Goal: Task Accomplishment & Management: Complete application form

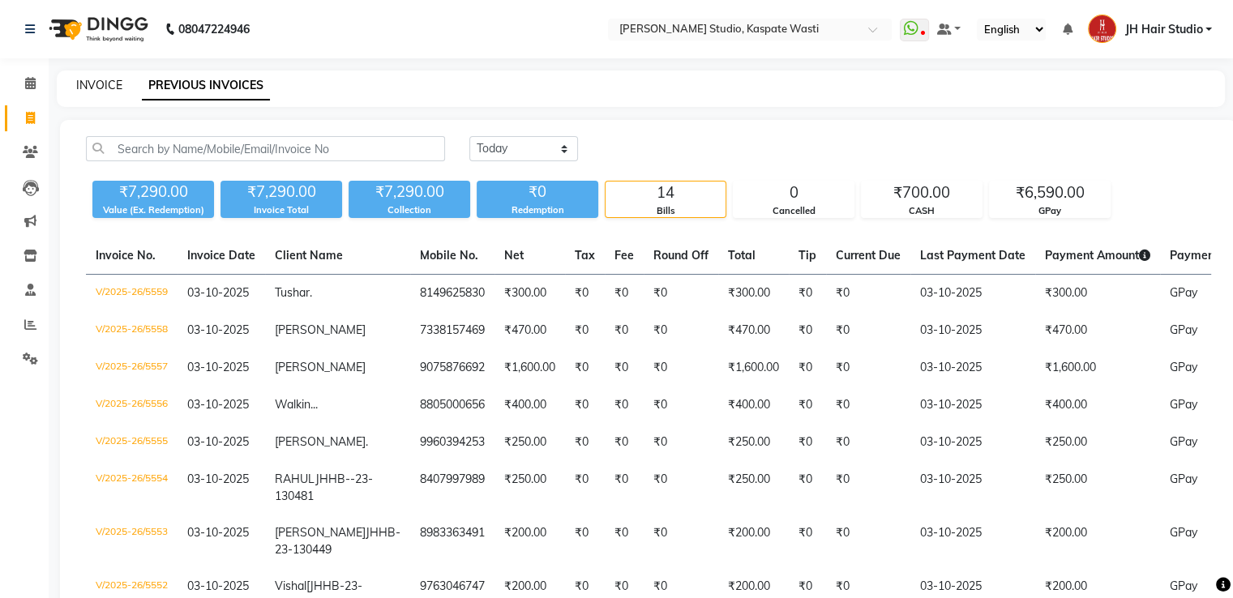
click at [82, 88] on link "INVOICE" at bounding box center [99, 85] width 46 height 15
select select "service"
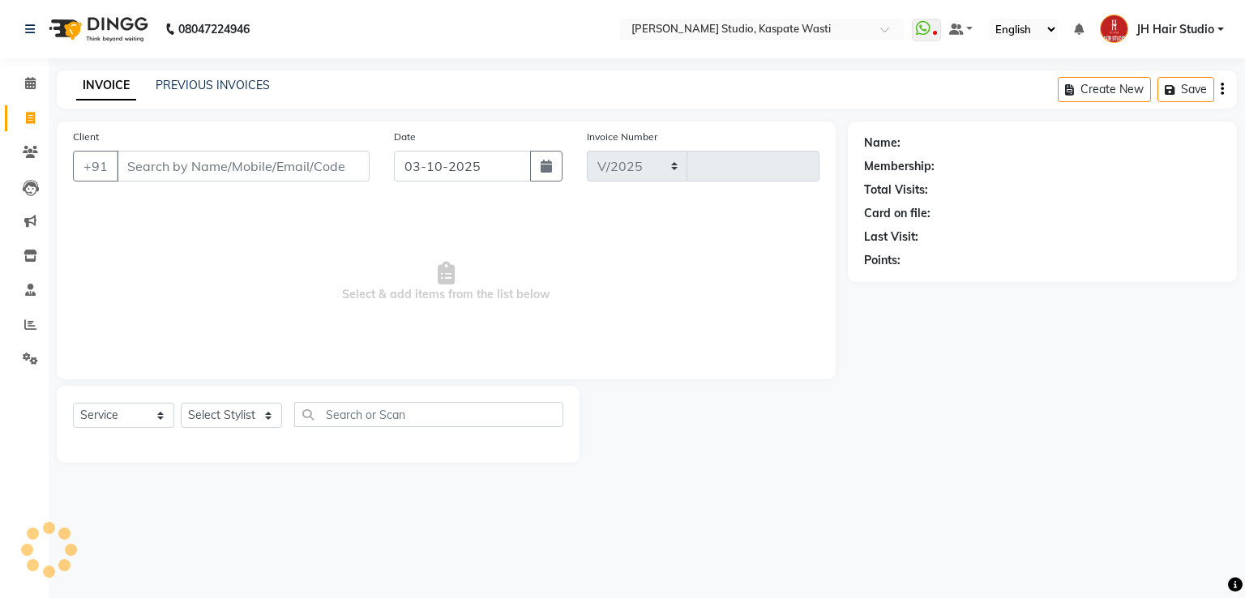
select select "130"
type input "5560"
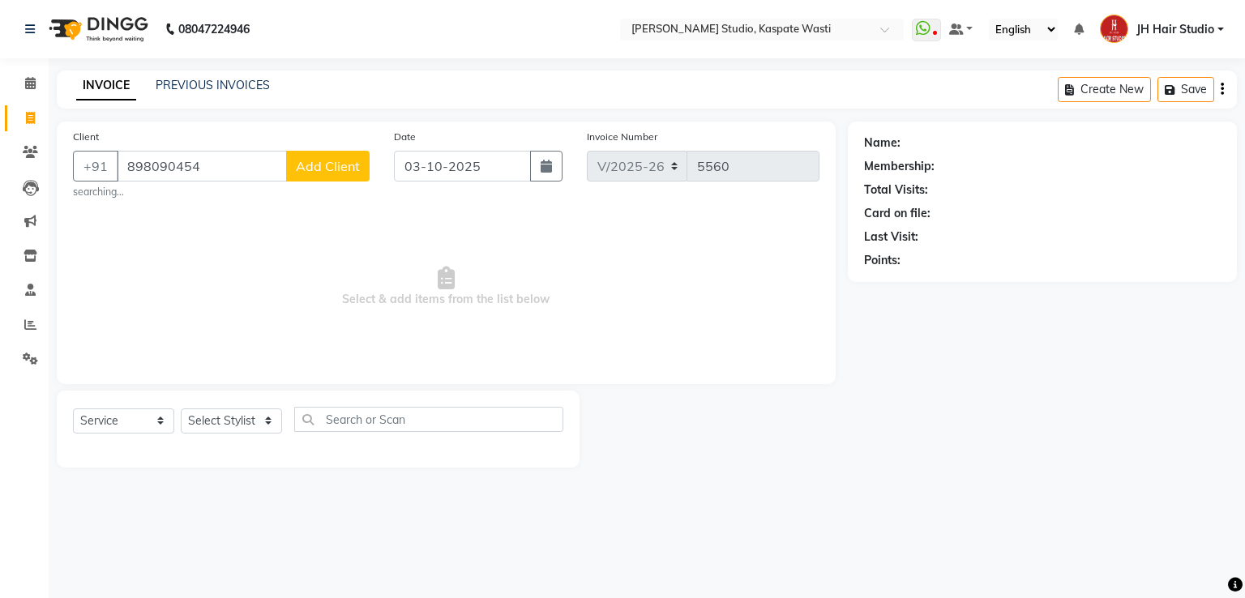
type input "8980904543"
